Goal: Browse casually

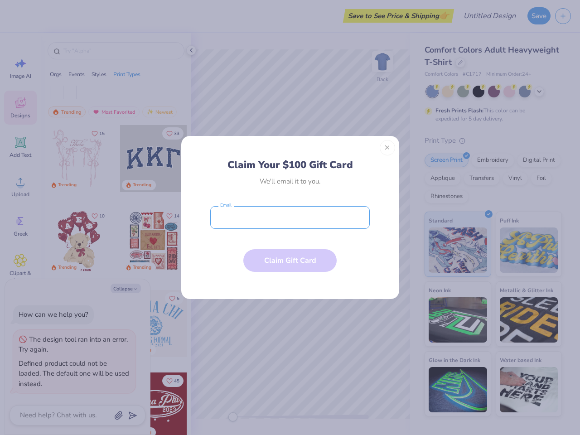
type textarea "x"
click at [290, 218] on input "email" at bounding box center [290, 217] width 160 height 23
click at [388, 148] on button "Close" at bounding box center [387, 147] width 15 height 15
